Goal: Find specific fact

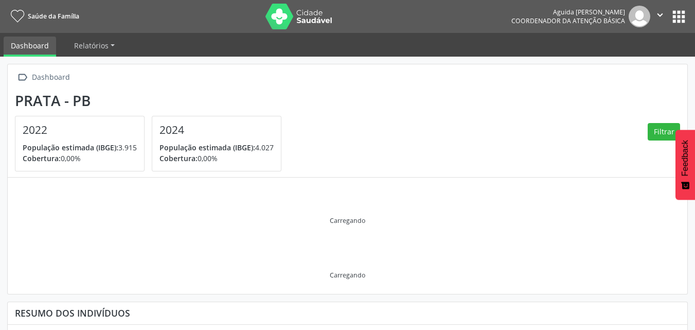
click at [683, 12] on button "apps" at bounding box center [678, 17] width 18 height 18
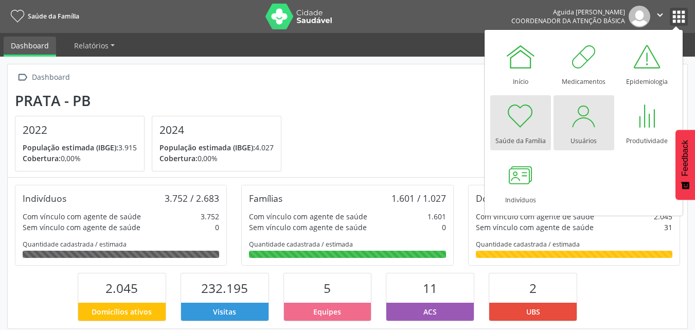
scroll to position [171, 227]
click at [584, 130] on div at bounding box center [583, 115] width 31 height 31
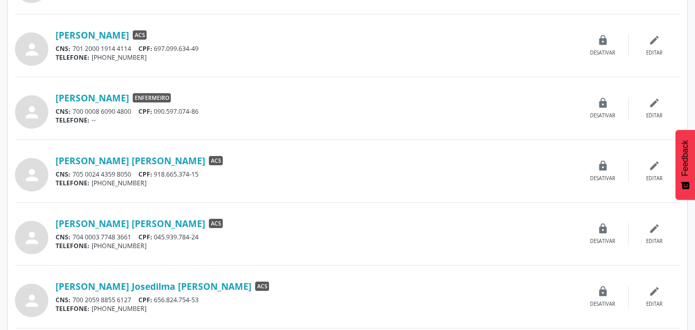
scroll to position [771, 0]
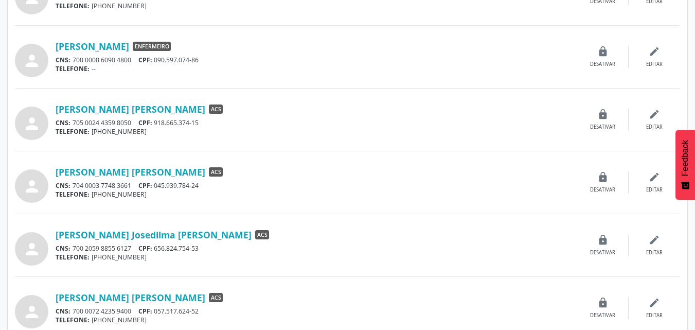
drag, startPoint x: 208, startPoint y: 185, endPoint x: 157, endPoint y: 188, distance: 51.5
click at [157, 188] on div "CNS: 704 0003 7748 3661 CPF: 045.939.784-24" at bounding box center [316, 185] width 521 height 9
copy div "045.939.784-24"
